Goal: Information Seeking & Learning: Learn about a topic

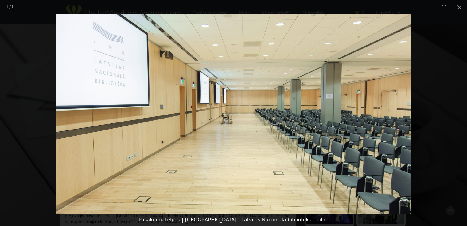
scroll to position [215, 0]
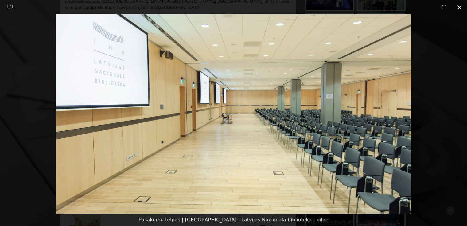
click at [458, 6] on button "Close gallery" at bounding box center [458, 7] width 15 height 14
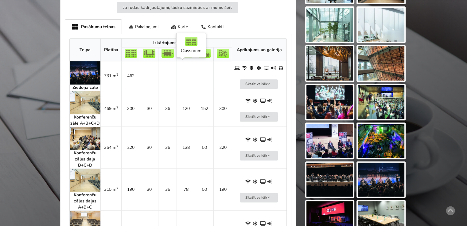
scroll to position [276, 0]
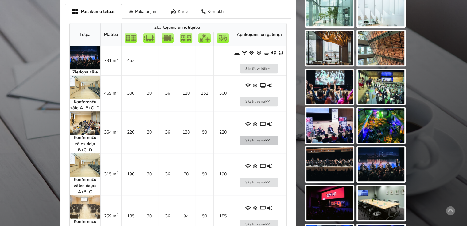
click at [259, 137] on button "Skatīt vairāk" at bounding box center [259, 141] width 38 height 10
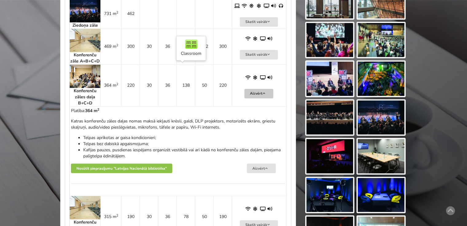
scroll to position [338, 0]
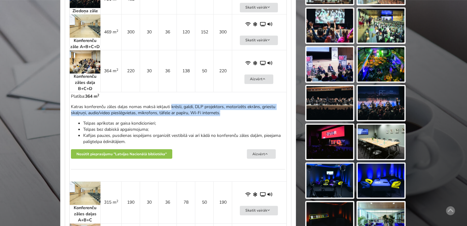
drag, startPoint x: 171, startPoint y: 104, endPoint x: 223, endPoint y: 112, distance: 52.5
click at [223, 112] on p "Katras konferenču zāles daļas nomas maksā iekļauti krēsli, galdi, DLP projektor…" at bounding box center [178, 110] width 214 height 12
drag, startPoint x: 71, startPoint y: 106, endPoint x: 226, endPoint y: 112, distance: 155.1
click at [226, 112] on p "Katras konferenču zāles daļas nomas maksā iekļauti krēsli, galdi, DLP projektor…" at bounding box center [178, 110] width 214 height 12
copy p "Katras konferenču zāles daļas nomas maksā iekļauti krēsli, galdi, DLP projektor…"
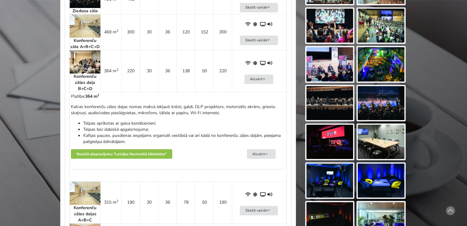
click at [236, 116] on div "Katras konferenču zāles daļas nomas maksā iekļauti krēsli, galdi, DLP projektor…" at bounding box center [178, 124] width 214 height 41
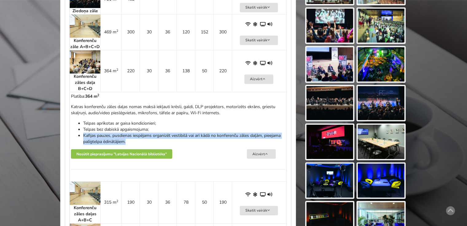
drag, startPoint x: 83, startPoint y: 135, endPoint x: 129, endPoint y: 139, distance: 45.9
click at [129, 139] on li "Kafijas pauzes, pusdienas iespējams organizēt vestibilā vai arī kādā no konfere…" at bounding box center [184, 139] width 202 height 12
drag, startPoint x: 83, startPoint y: 135, endPoint x: 126, endPoint y: 140, distance: 43.5
click at [126, 140] on li "Kafijas pauzes, pusdienas iespējams organizēt vestibilā vai arī kādā no konfere…" at bounding box center [184, 139] width 202 height 12
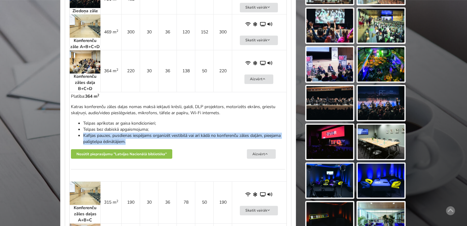
copy li "Kafijas pauzes, pusdienas iespējams organizēt vestibilā vai arī kādā no konfere…"
click at [385, 140] on img at bounding box center [380, 142] width 47 height 34
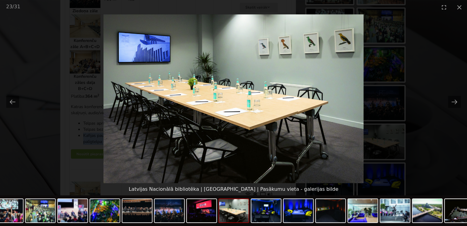
drag, startPoint x: 271, startPoint y: 117, endPoint x: 258, endPoint y: 102, distance: 20.0
click at [258, 102] on img at bounding box center [233, 98] width 260 height 169
click at [451, 102] on button "Next slide" at bounding box center [454, 102] width 13 height 12
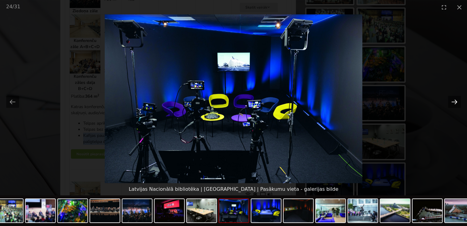
click at [451, 102] on button "Next slide" at bounding box center [454, 102] width 13 height 12
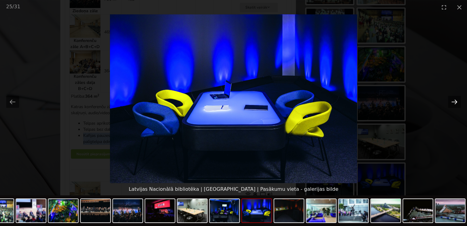
click at [451, 102] on button "Next slide" at bounding box center [454, 102] width 13 height 12
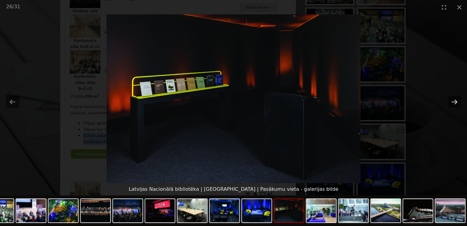
click at [451, 102] on button "Next slide" at bounding box center [454, 102] width 13 height 12
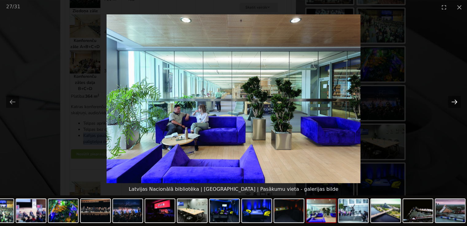
click at [451, 102] on button "Next slide" at bounding box center [454, 102] width 13 height 12
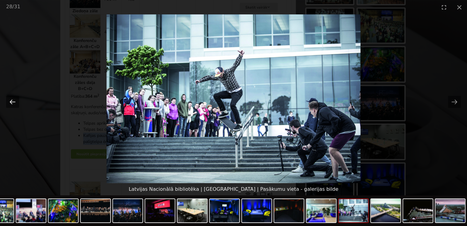
click at [12, 99] on button "Previous slide" at bounding box center [12, 102] width 13 height 12
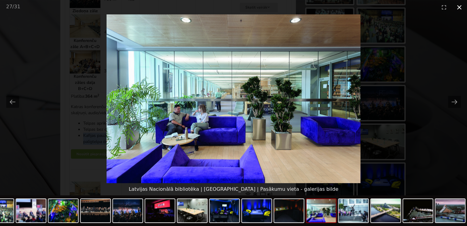
click at [458, 6] on button "Close gallery" at bounding box center [458, 7] width 15 height 14
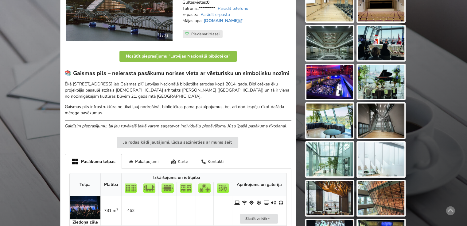
scroll to position [123, 0]
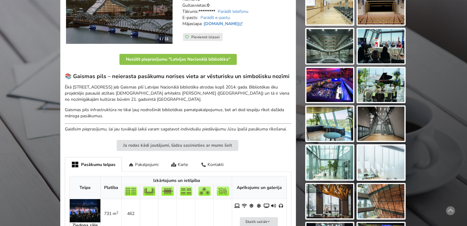
click at [341, 130] on img at bounding box center [329, 124] width 47 height 34
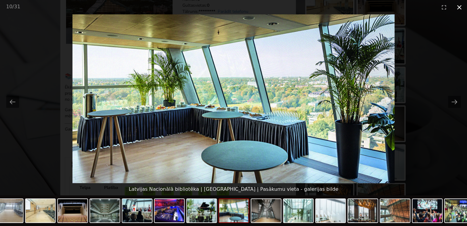
click at [457, 5] on button "Close gallery" at bounding box center [458, 7] width 15 height 14
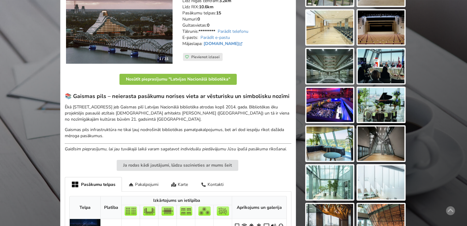
scroll to position [92, 0]
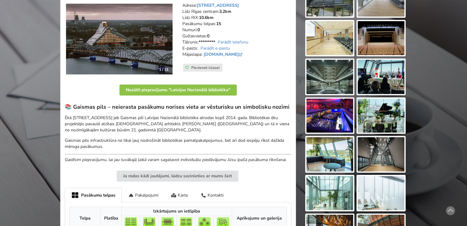
click at [331, 78] on img at bounding box center [329, 77] width 47 height 34
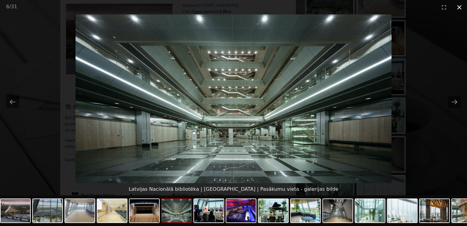
click at [461, 8] on button "Close gallery" at bounding box center [458, 7] width 15 height 14
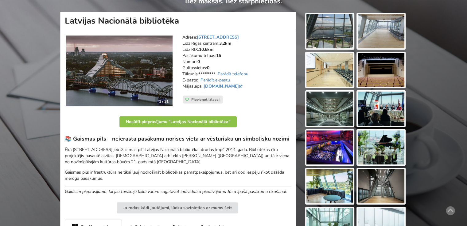
scroll to position [31, 0]
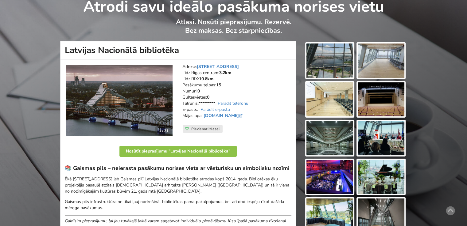
click at [336, 108] on img at bounding box center [329, 100] width 47 height 34
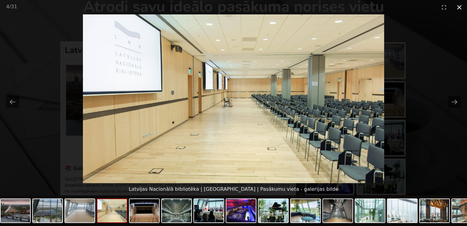
click at [458, 9] on button "Close gallery" at bounding box center [458, 7] width 15 height 14
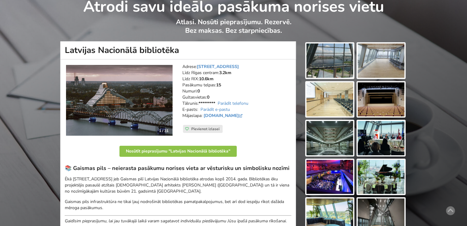
scroll to position [61, 0]
